Goal: Transaction & Acquisition: Purchase product/service

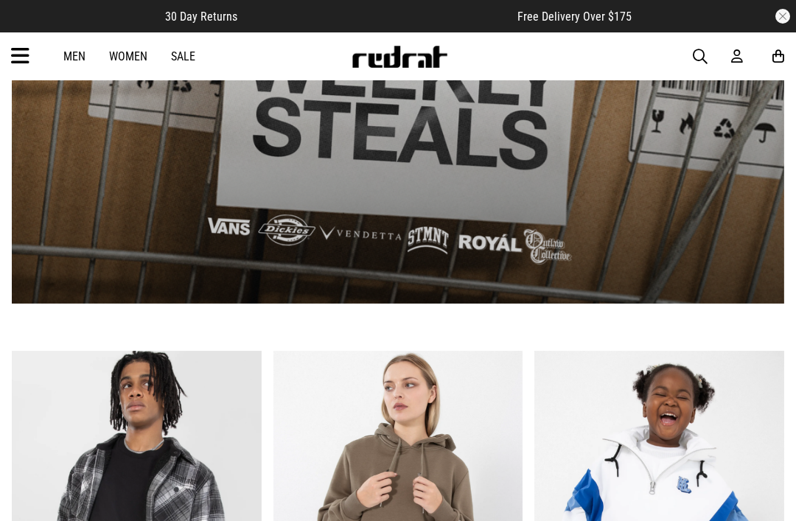
scroll to position [1161, 0]
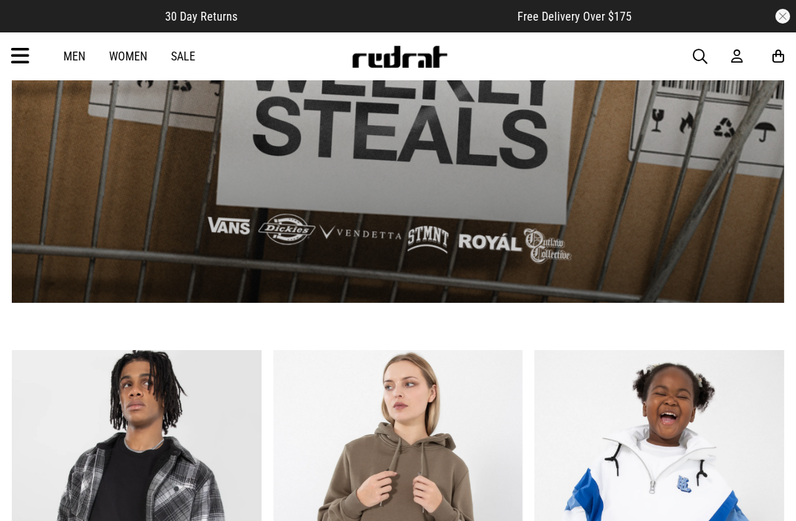
click at [182, 55] on link "Sale" at bounding box center [183, 56] width 24 height 14
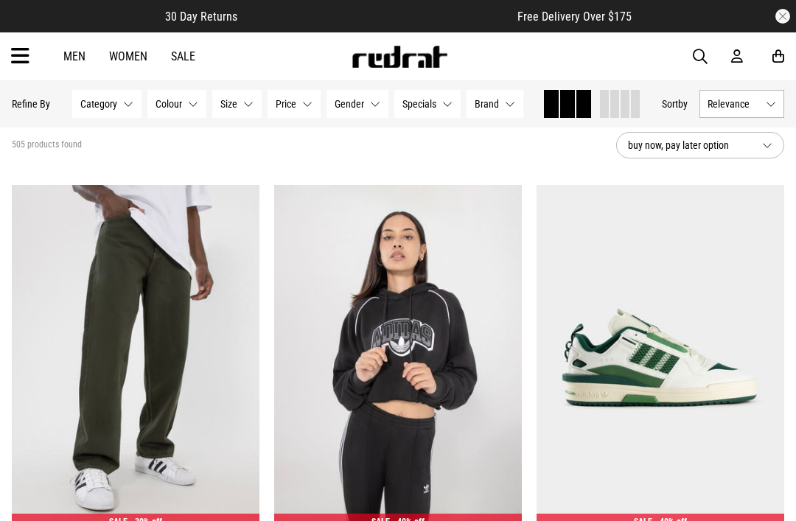
scroll to position [58, 0]
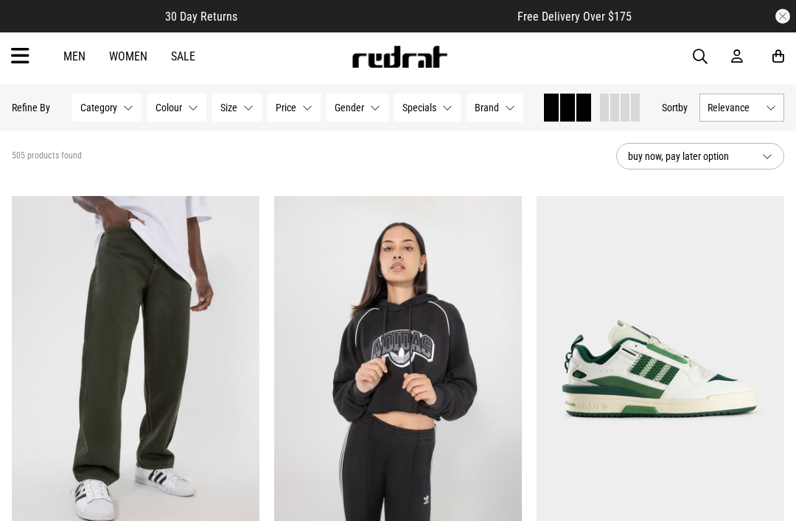
click at [353, 117] on button "Gender None selected" at bounding box center [358, 108] width 62 height 28
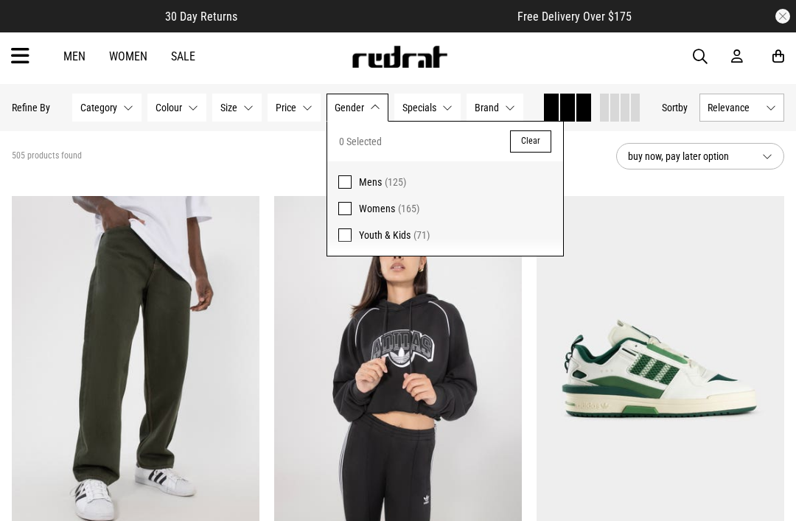
click at [350, 213] on span at bounding box center [344, 208] width 13 height 13
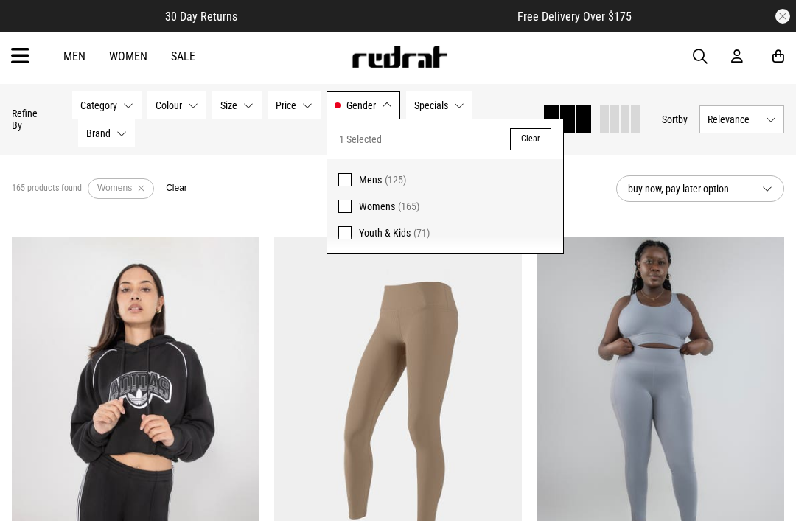
click at [204, 194] on div "165 products found Active Filters Womens Clear" at bounding box center [308, 189] width 593 height 44
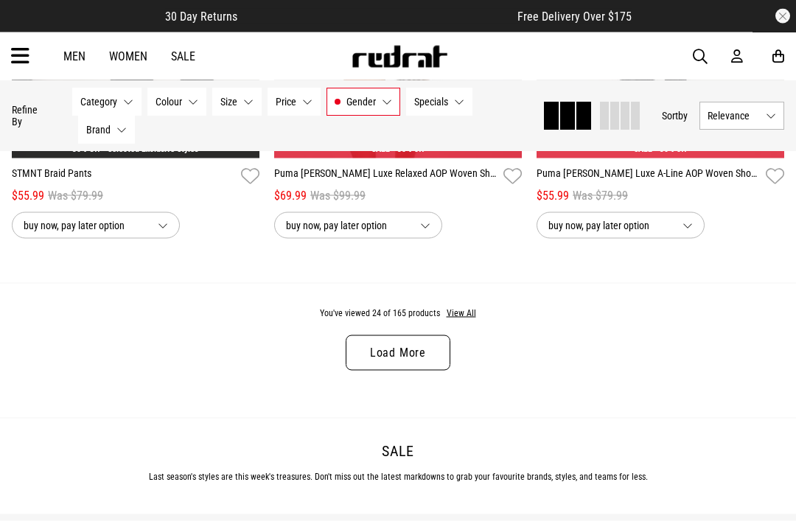
scroll to position [3746, 0]
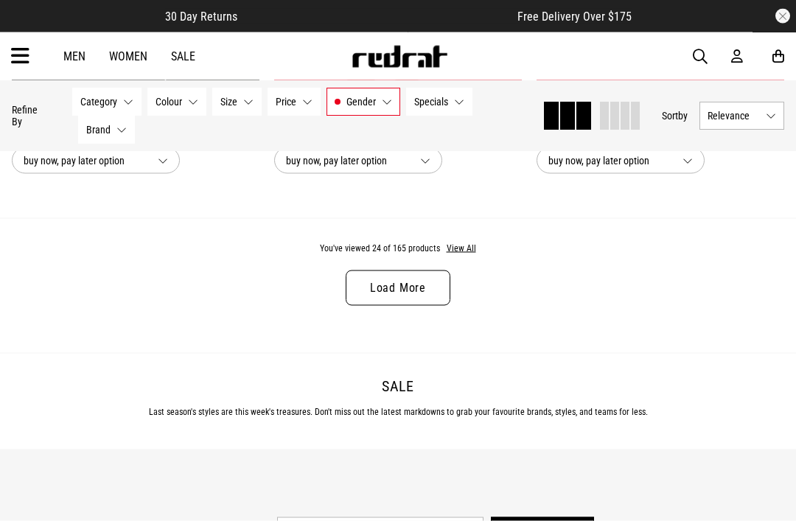
click at [377, 300] on link "Load More" at bounding box center [398, 288] width 105 height 35
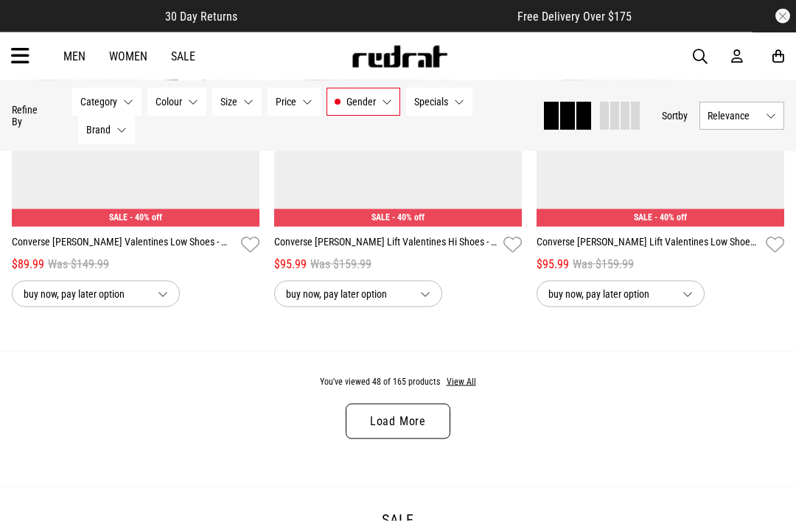
scroll to position [7268, 0]
click at [372, 439] on link "Load More" at bounding box center [398, 420] width 105 height 35
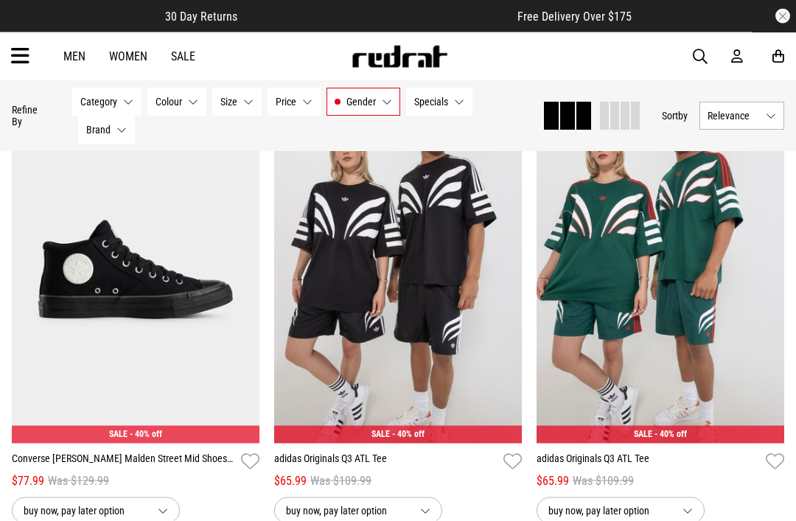
scroll to position [7967, 0]
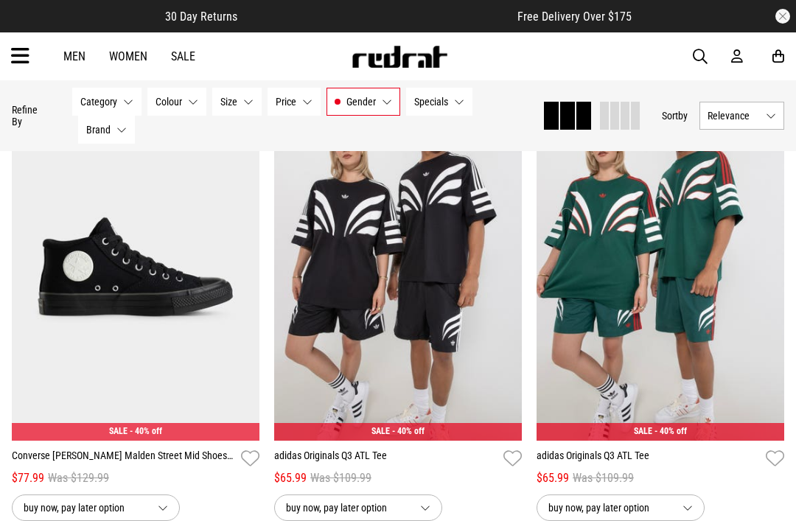
click at [13, 58] on icon at bounding box center [20, 56] width 18 height 24
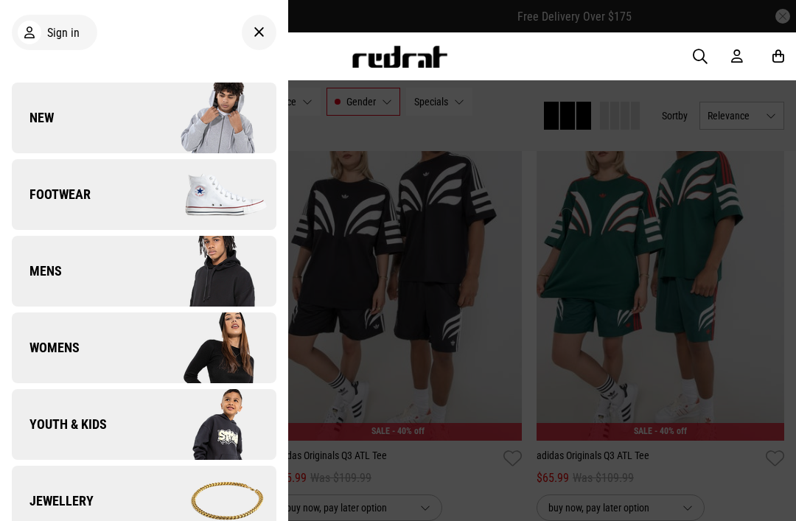
click at [726, 406] on div at bounding box center [398, 260] width 796 height 521
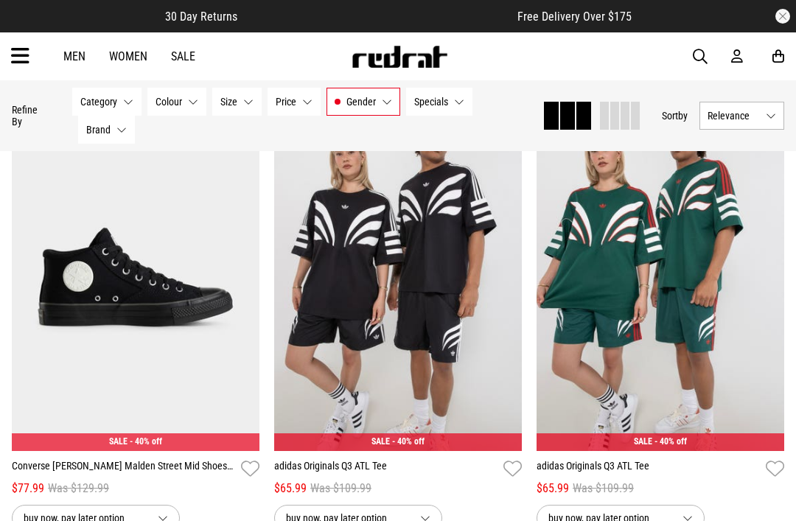
scroll to position [7933, 0]
